Goal: Entertainment & Leisure: Consume media (video, audio)

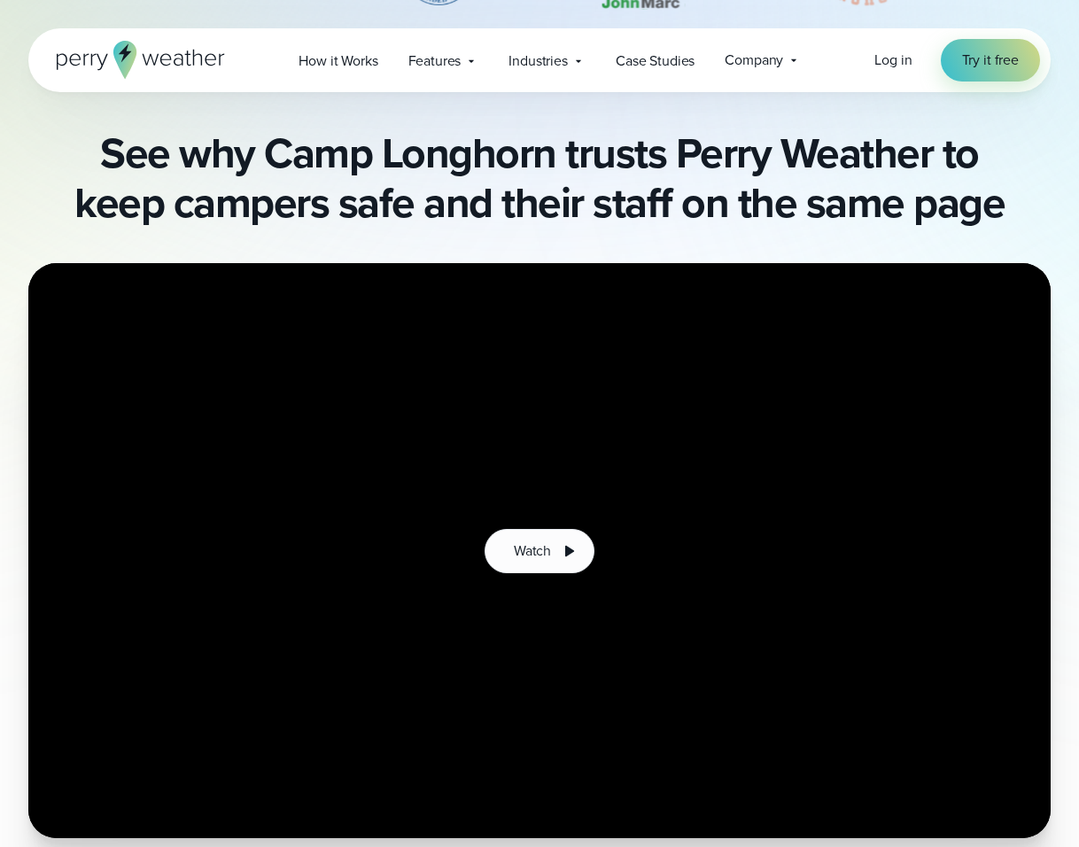
scroll to position [957, 0]
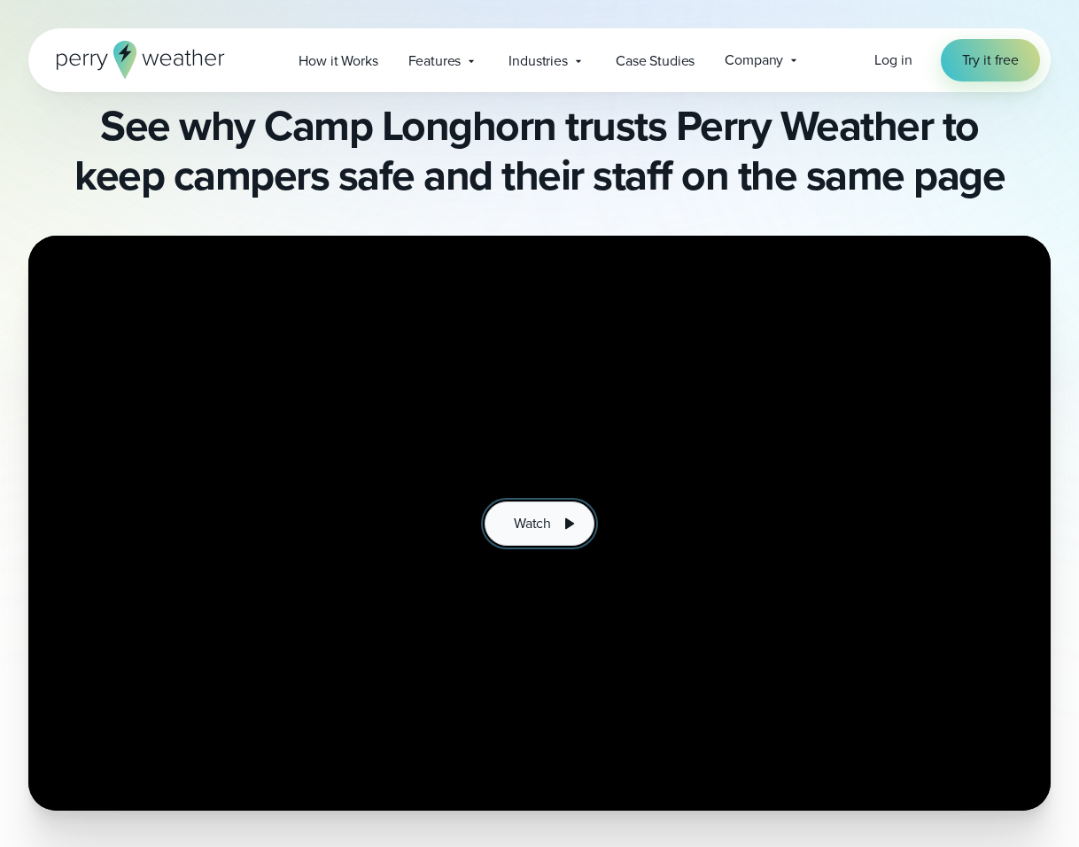
click at [539, 523] on span "Watch" at bounding box center [532, 523] width 37 height 21
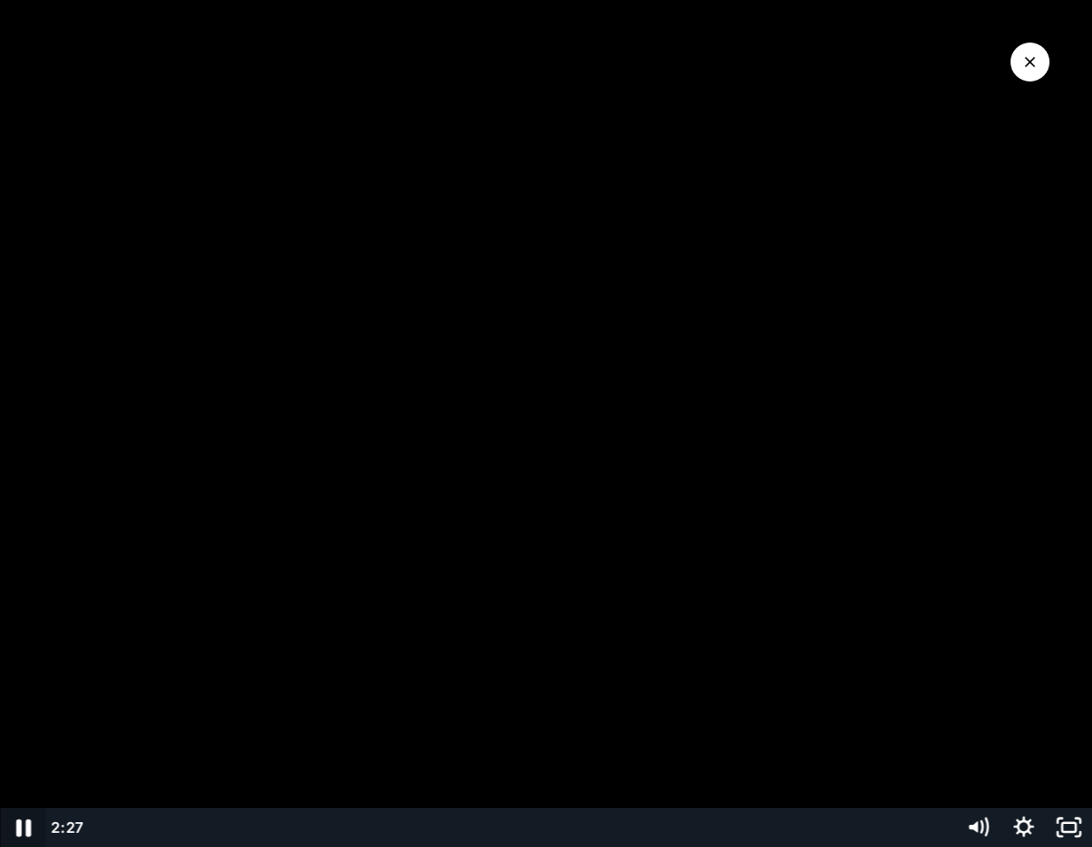
click at [24, 828] on icon "Pause" at bounding box center [23, 827] width 55 height 47
click at [25, 827] on icon "Play Video" at bounding box center [25, 826] width 14 height 19
click at [29, 828] on icon "Pause" at bounding box center [23, 828] width 15 height 18
click at [26, 823] on icon "Play Video" at bounding box center [25, 826] width 14 height 19
click at [24, 826] on icon "Pause" at bounding box center [23, 827] width 55 height 47
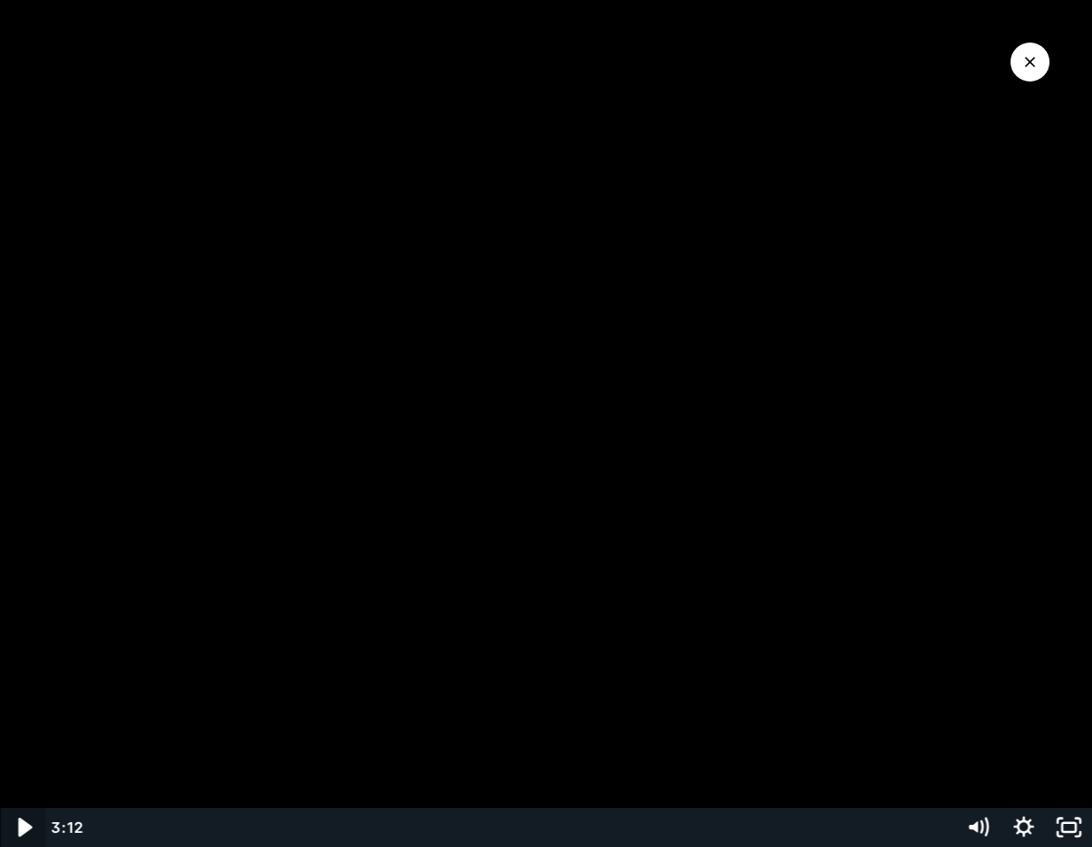
click at [24, 827] on icon "Play Video" at bounding box center [25, 826] width 14 height 19
click at [30, 831] on icon "Pause" at bounding box center [22, 827] width 45 height 39
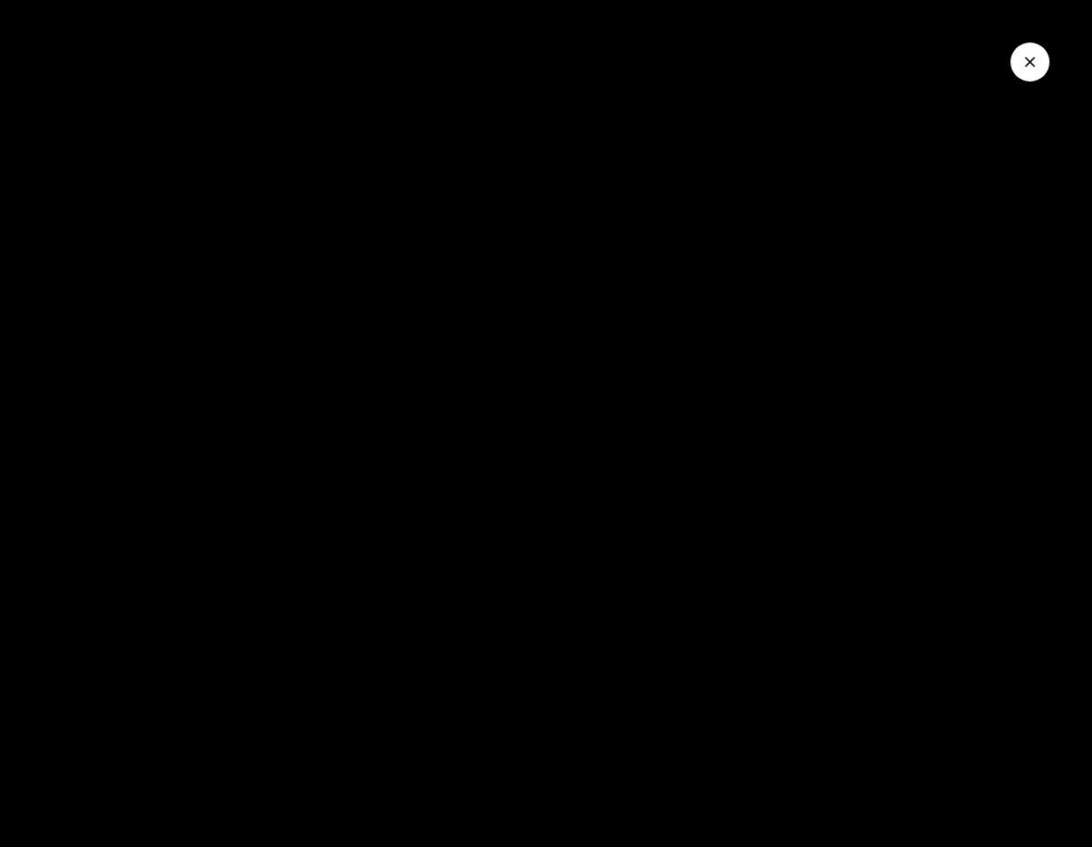
click at [1033, 61] on icon "Close Video" at bounding box center [1030, 62] width 18 height 18
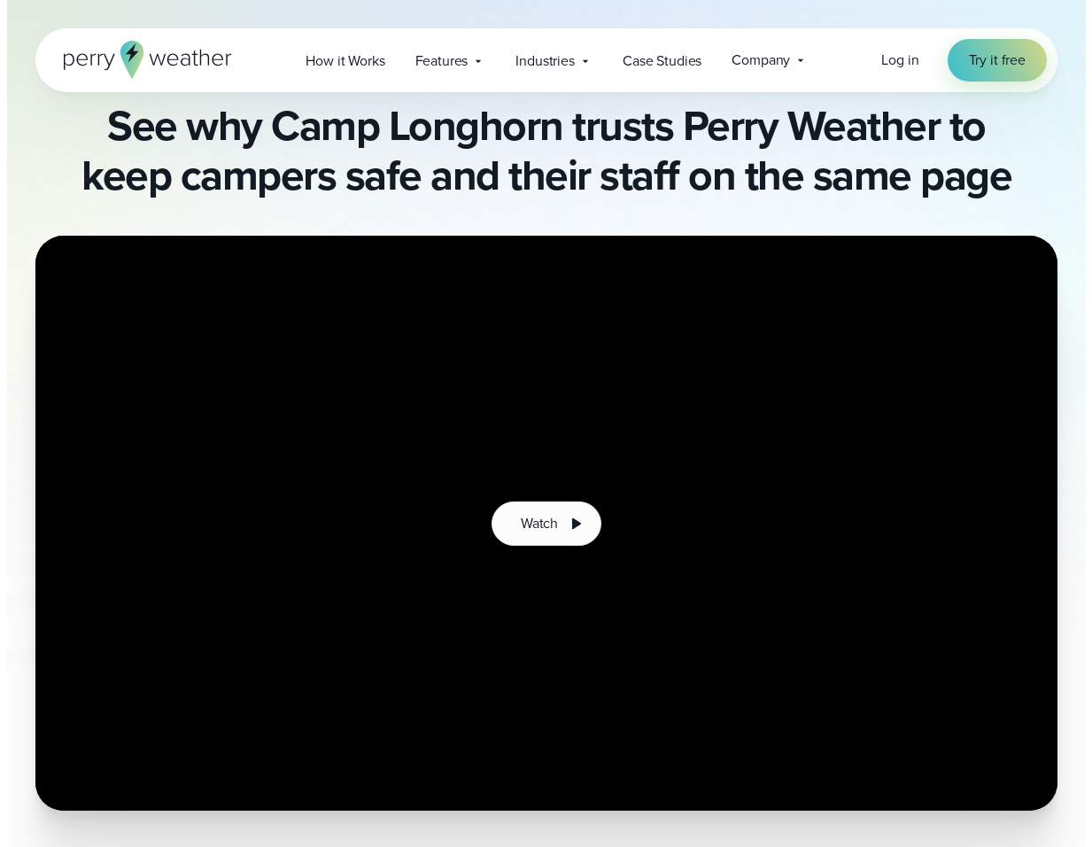
scroll to position [983, 0]
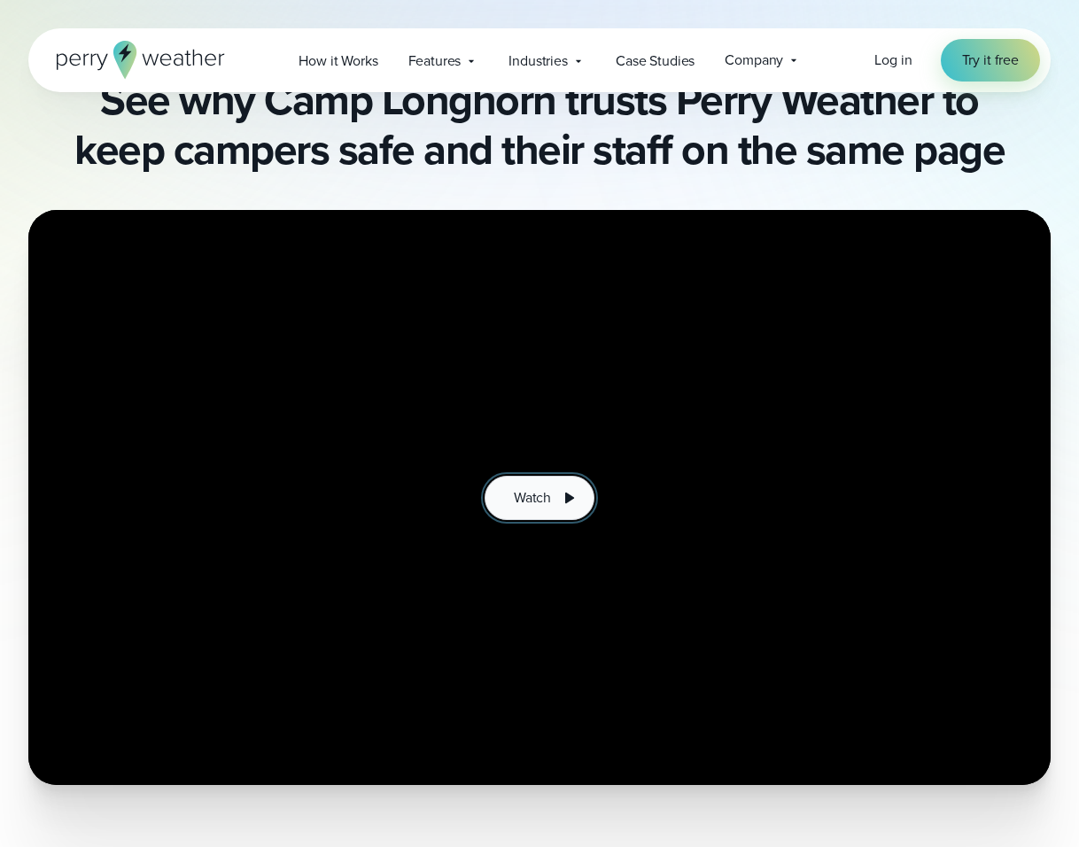
click at [549, 501] on span "Watch" at bounding box center [532, 497] width 37 height 21
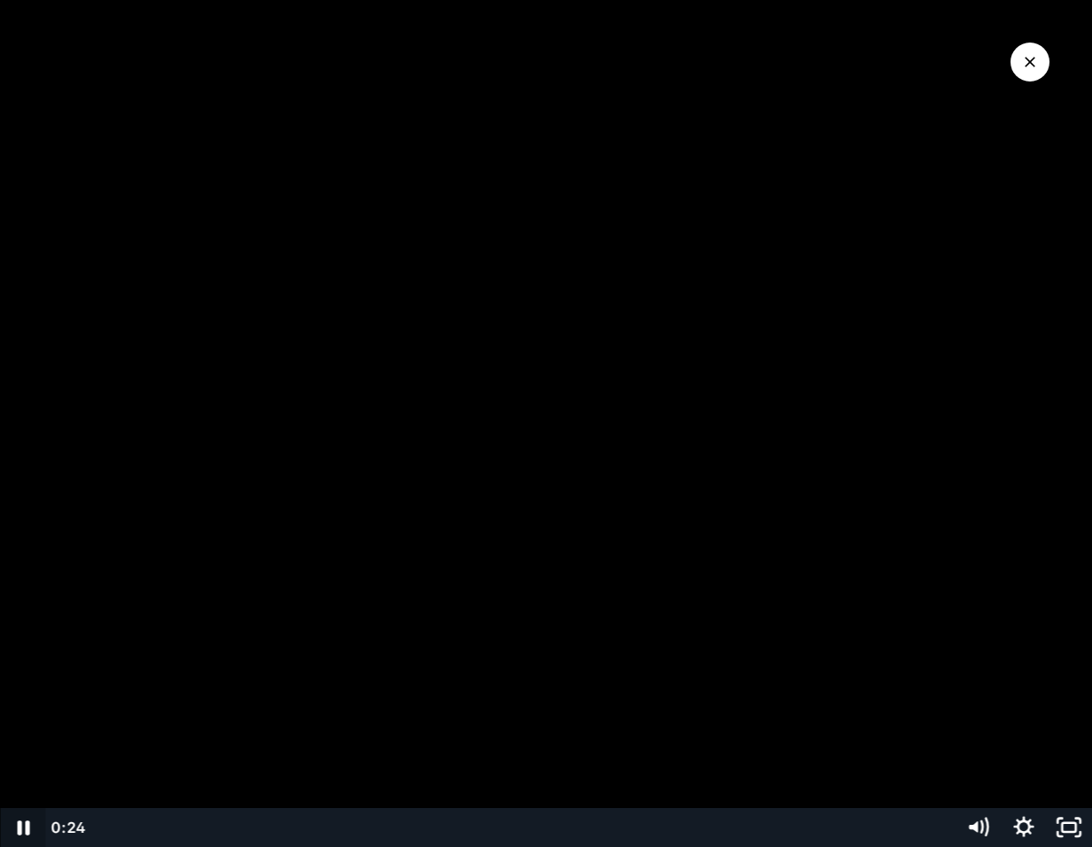
click at [27, 827] on icon "Pause" at bounding box center [23, 827] width 12 height 15
